Goal: Task Accomplishment & Management: Use online tool/utility

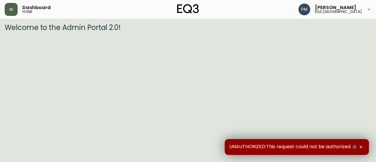
click at [9, 14] on button "button" at bounding box center [11, 9] width 13 height 13
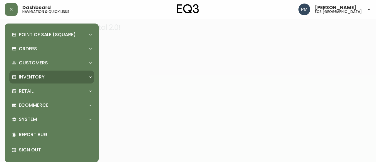
click at [22, 79] on p "Inventory" at bounding box center [32, 77] width 26 height 6
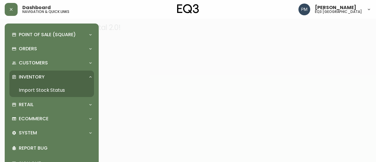
click at [25, 91] on link "Import Stock Status" at bounding box center [51, 90] width 85 height 14
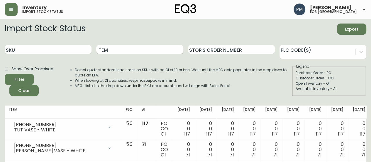
click at [125, 47] on input "Item" at bounding box center [139, 49] width 87 height 9
type input "Tuck"
click at [5, 74] on button "Filter" at bounding box center [19, 79] width 29 height 11
